Goal: Transaction & Acquisition: Purchase product/service

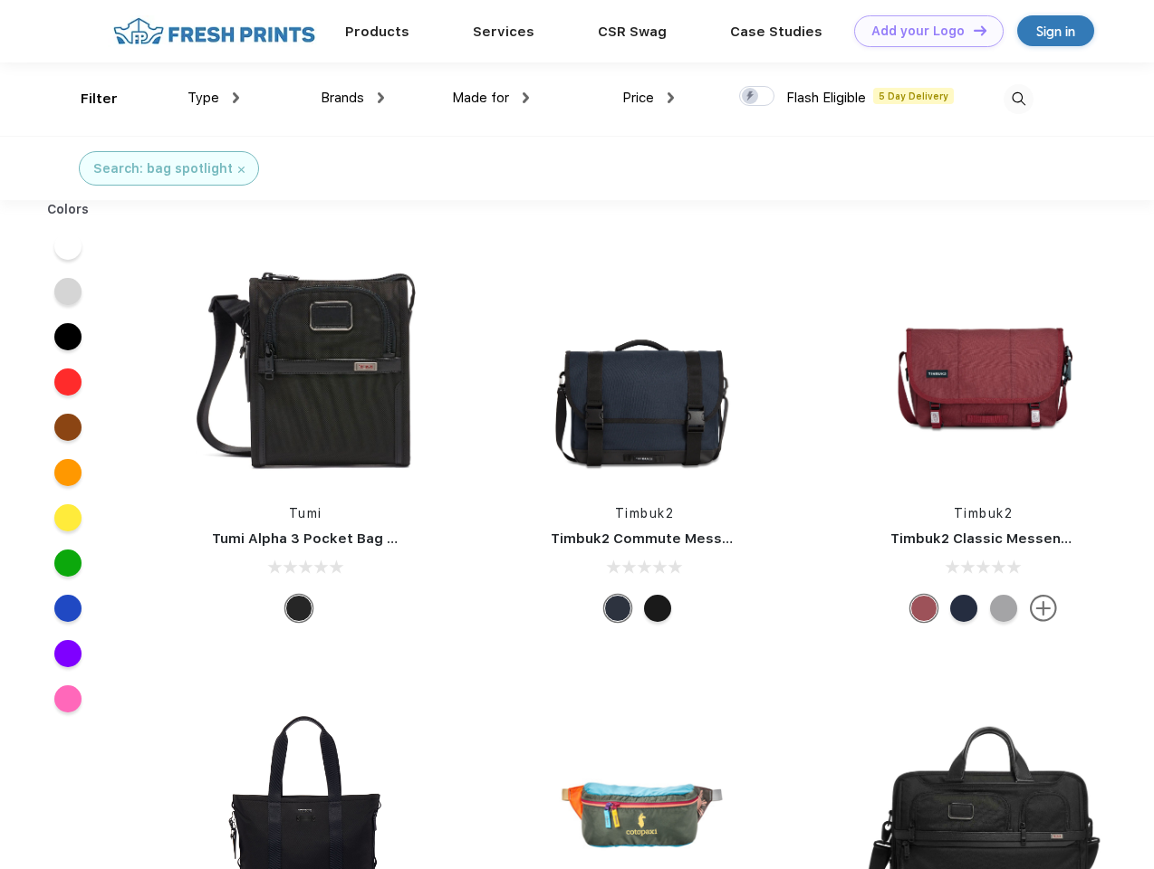
click at [922, 31] on link "Add your Logo Design Tool" at bounding box center [928, 31] width 149 height 32
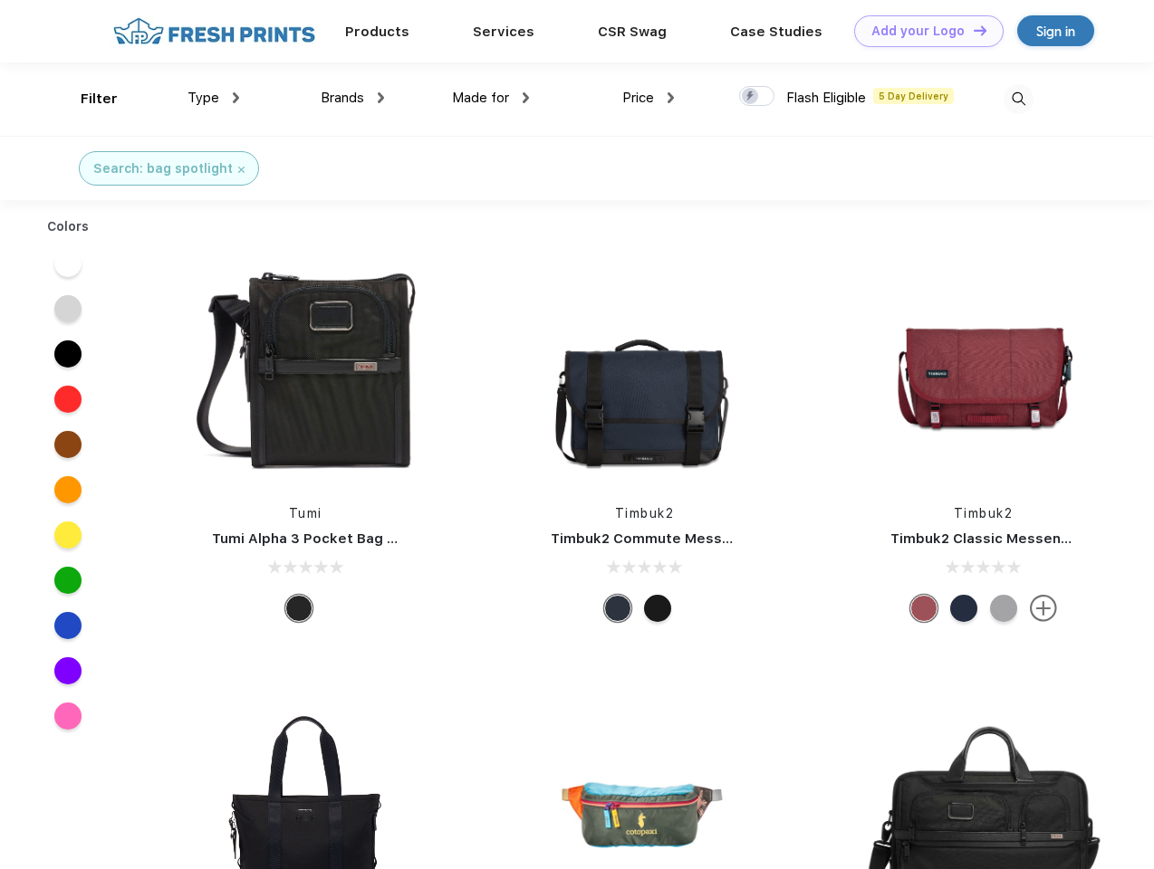
click at [0, 0] on div "Design Tool" at bounding box center [0, 0] width 0 height 0
click at [972, 30] on link "Add your Logo Design Tool" at bounding box center [928, 31] width 149 height 32
click at [87, 99] on div "Filter" at bounding box center [99, 99] width 37 height 21
click at [214, 98] on span "Type" at bounding box center [203, 98] width 32 height 16
click at [352, 98] on span "Brands" at bounding box center [342, 98] width 43 height 16
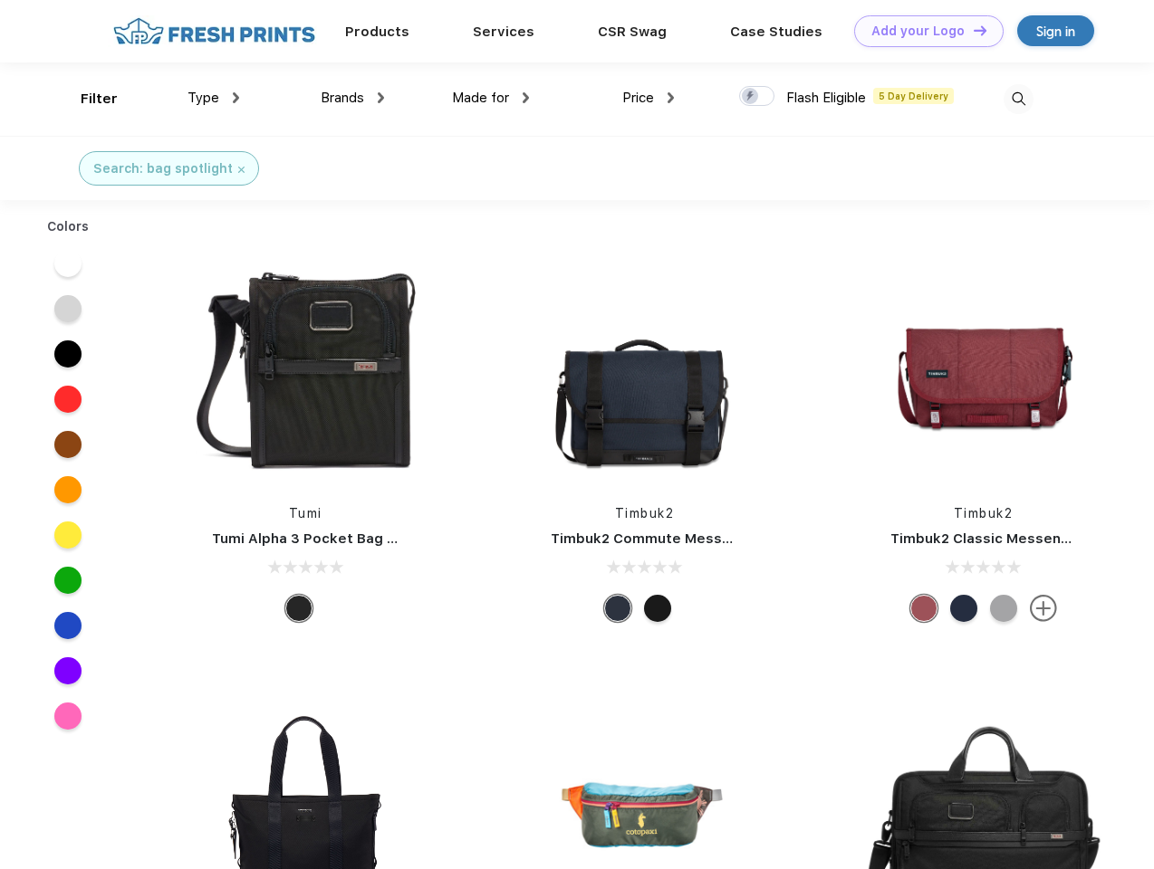
click at [491, 98] on span "Made for" at bounding box center [480, 98] width 57 height 16
click at [648, 98] on span "Price" at bounding box center [638, 98] width 32 height 16
click at [757, 97] on div at bounding box center [756, 96] width 35 height 20
click at [751, 97] on input "checkbox" at bounding box center [745, 91] width 12 height 12
click at [1018, 99] on img at bounding box center [1019, 99] width 30 height 30
